Goal: Find specific page/section: Find specific page/section

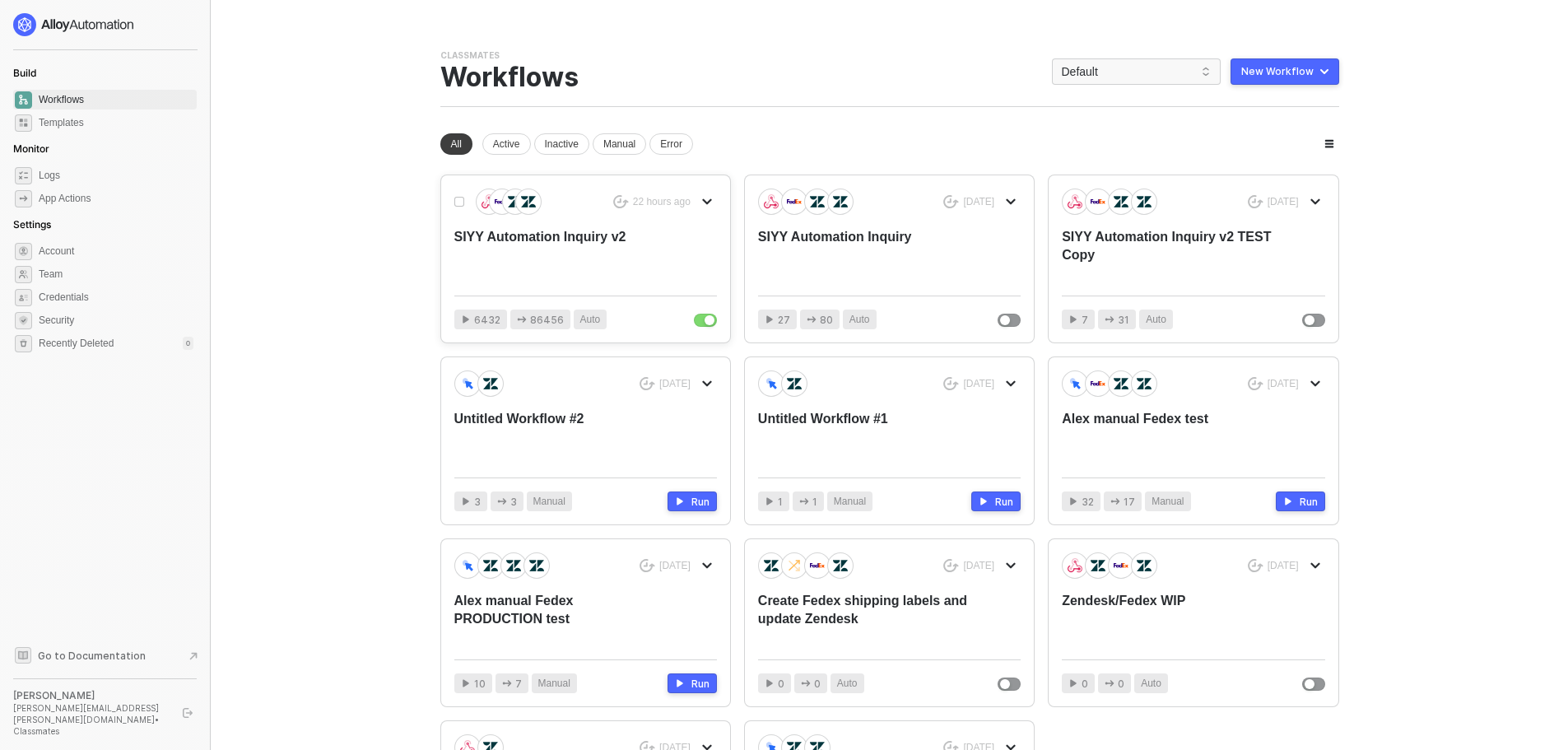
click at [530, 235] on div "SIYY Automation Inquiry v2" at bounding box center [558, 255] width 210 height 55
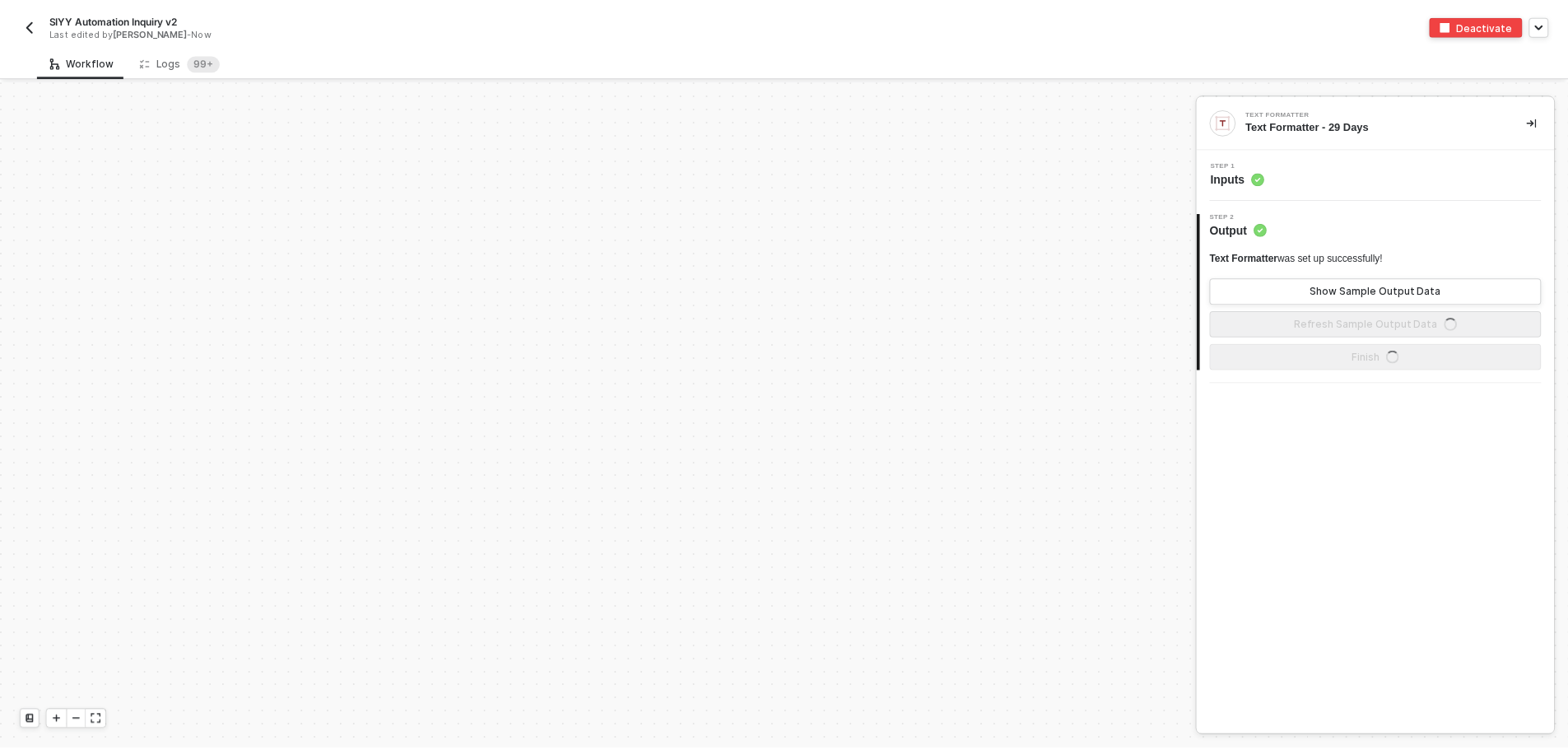
scroll to position [496, 0]
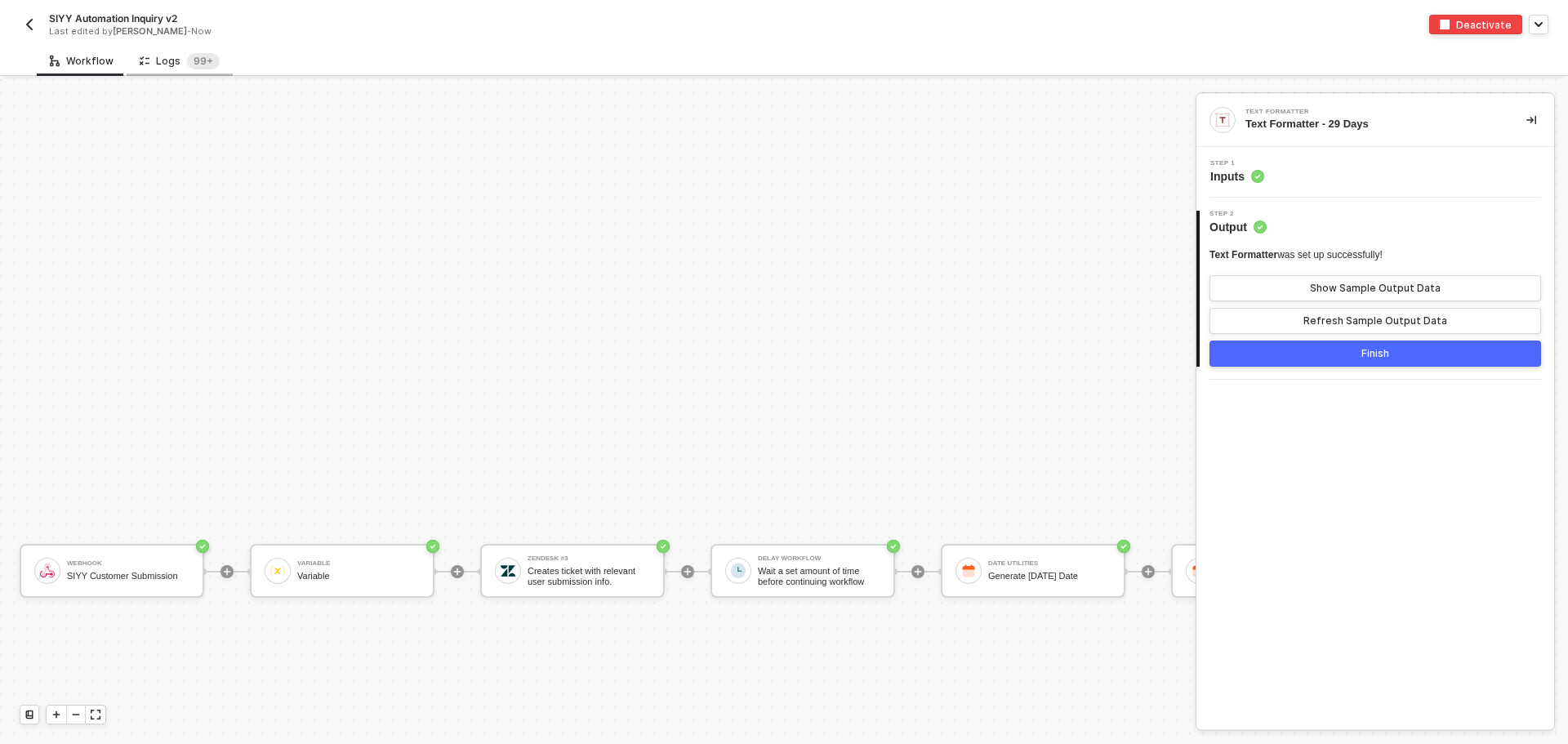
click at [176, 65] on div "Logs 99+" at bounding box center [179, 61] width 80 height 16
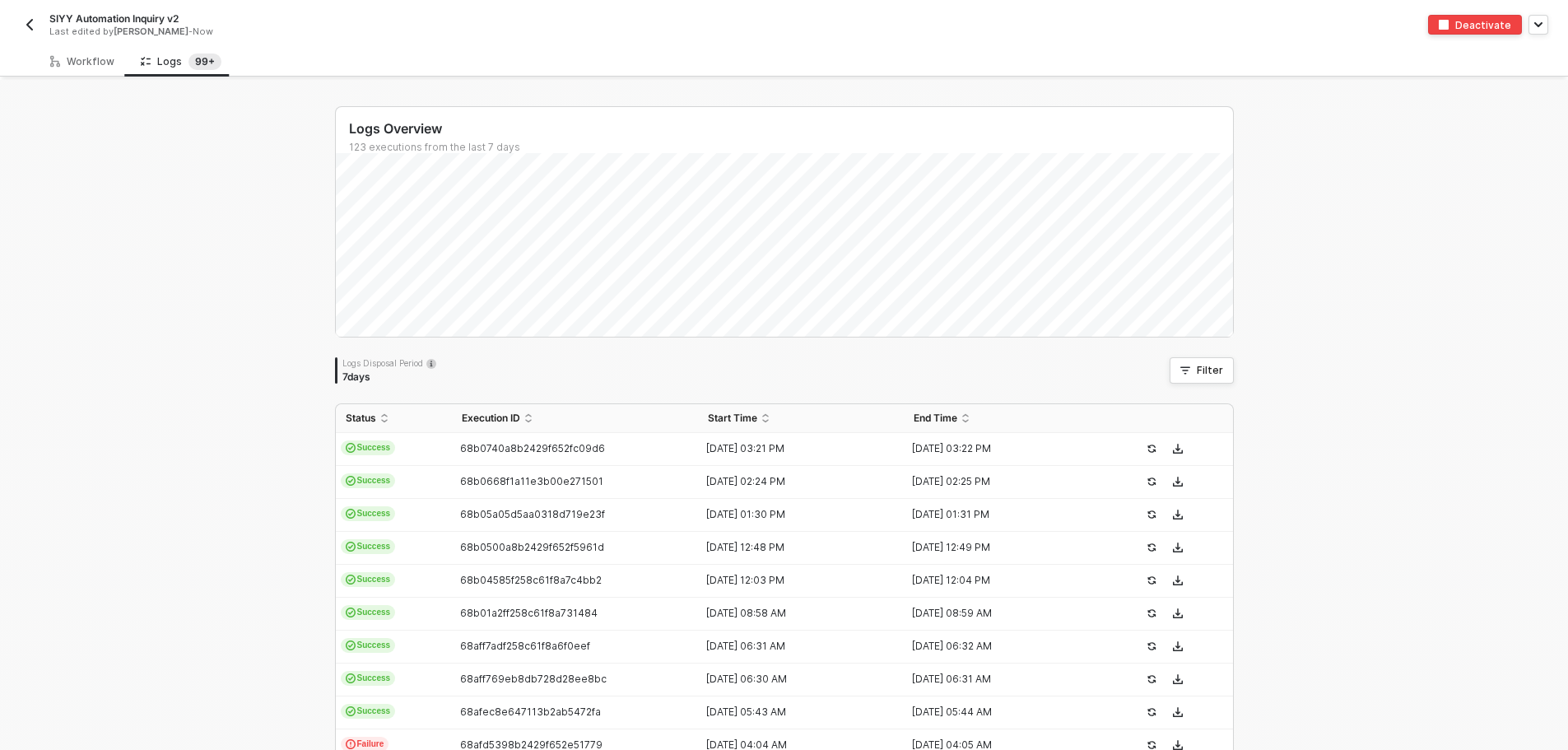
click at [27, 19] on img "button" at bounding box center [30, 25] width 14 height 14
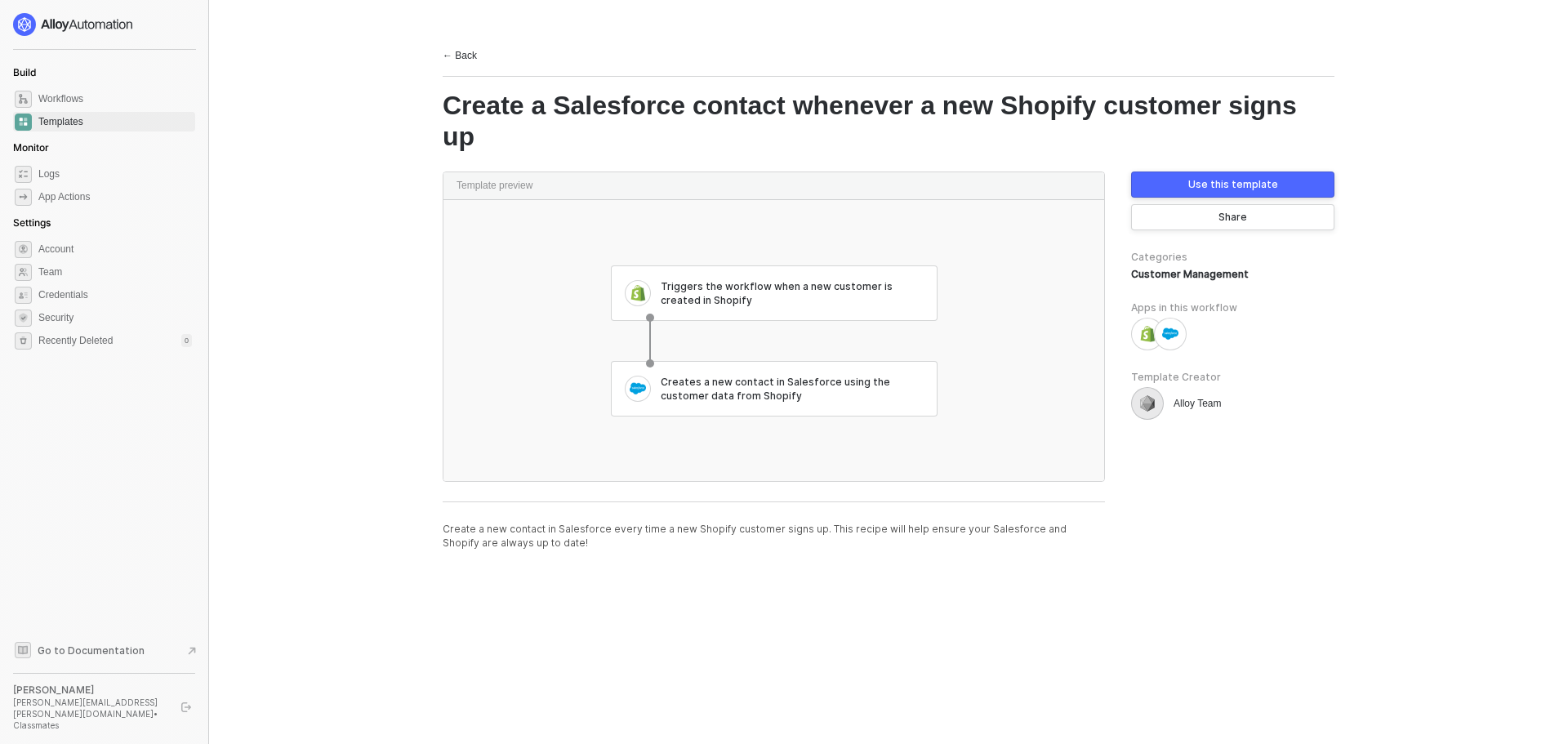
click at [457, 54] on div "← Back" at bounding box center [459, 56] width 34 height 14
